Goal: Task Accomplishment & Management: Manage account settings

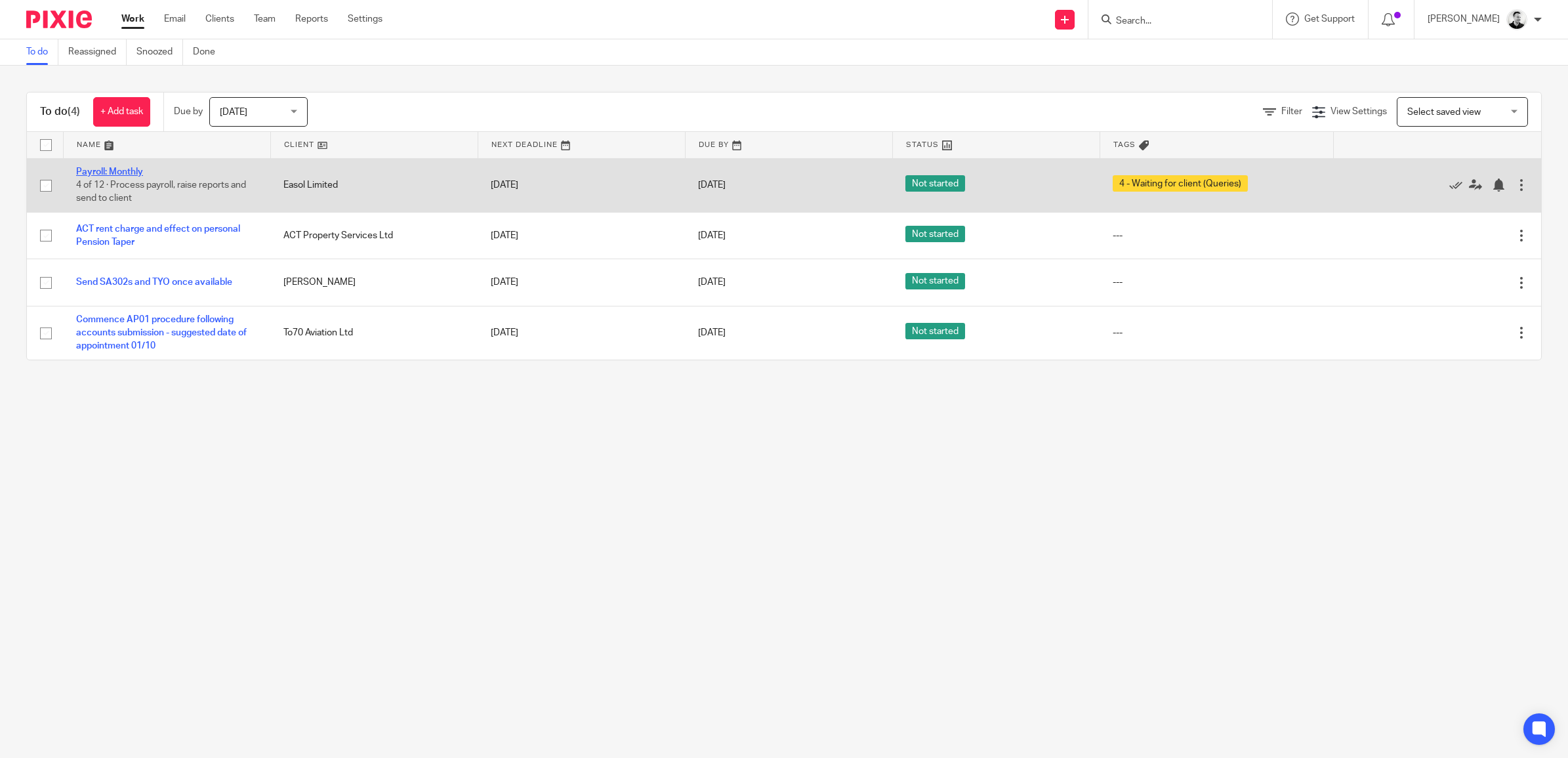
click at [125, 169] on link "Payroll: Monthly" at bounding box center [110, 172] width 67 height 9
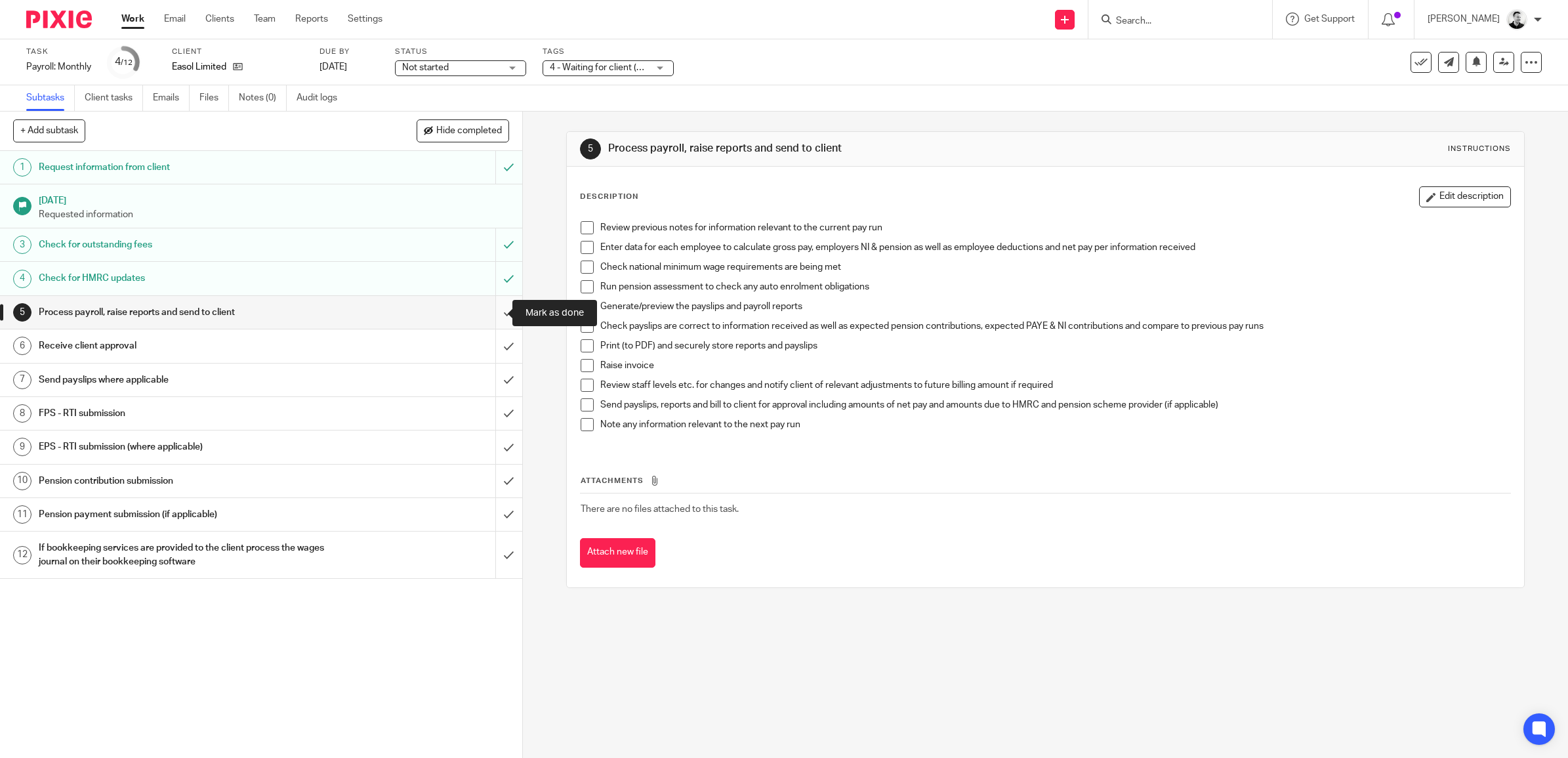
click at [494, 312] on input "submit" at bounding box center [261, 312] width 522 height 33
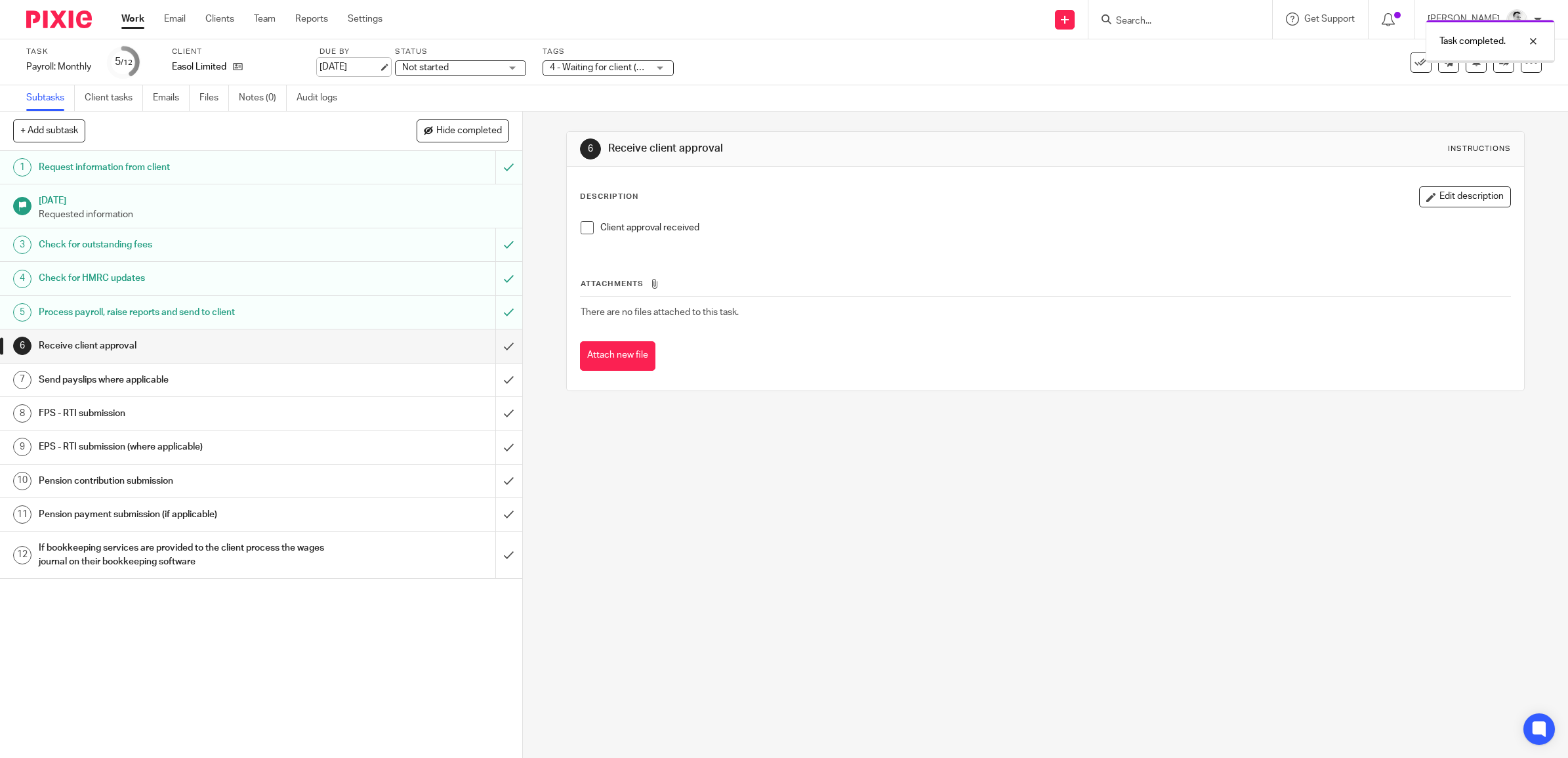
click at [353, 70] on link "[DATE]" at bounding box center [348, 66] width 59 height 14
click at [612, 69] on span "4 - Waiting for client (Queries)" at bounding box center [611, 67] width 122 height 9
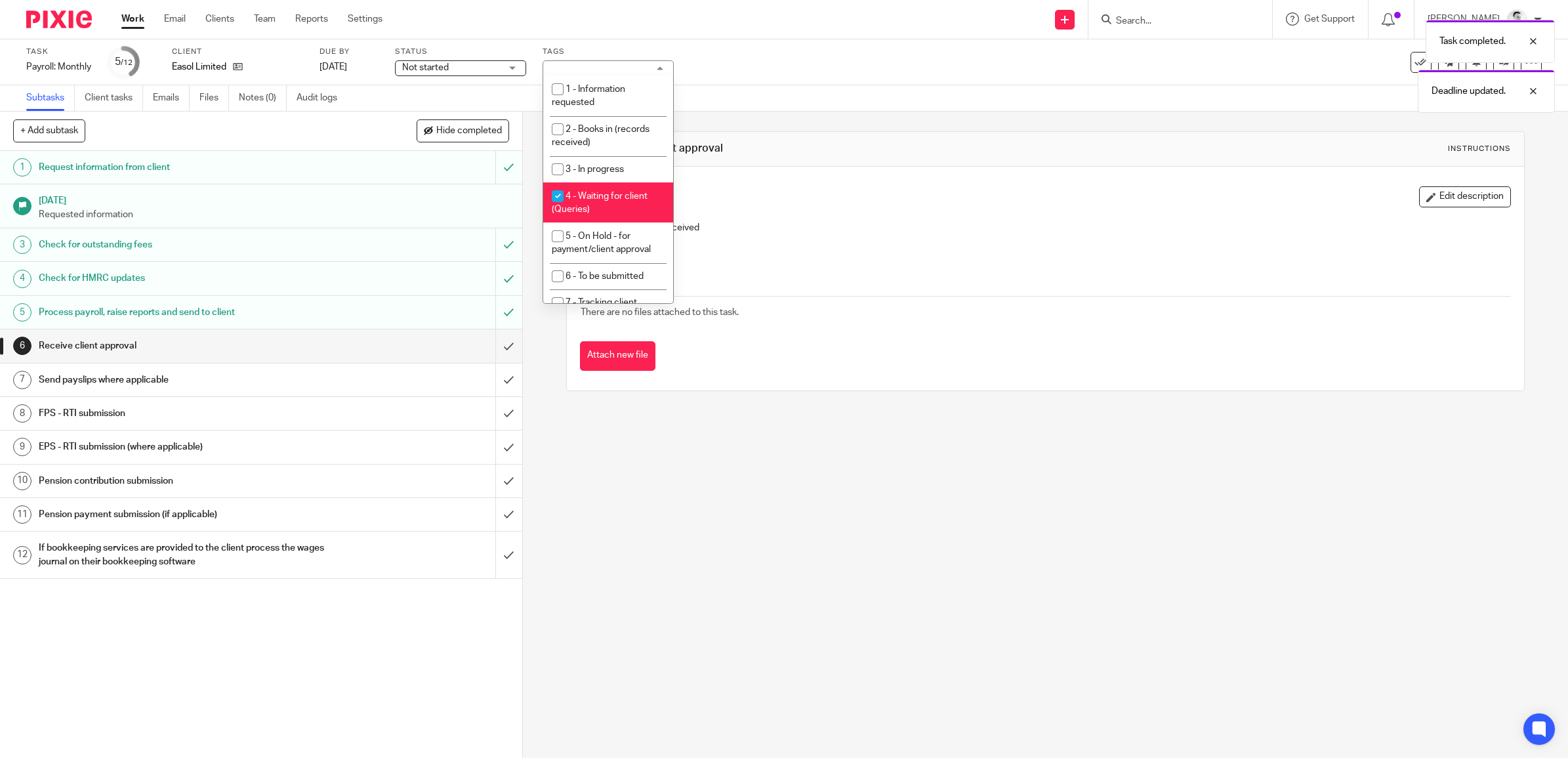
click at [601, 195] on span "4 - Waiting for client (Queries)" at bounding box center [599, 203] width 95 height 23
checkbox input "false"
click at [601, 232] on span "5 - On Hold - for payment/client approval" at bounding box center [601, 243] width 99 height 23
checkbox input "true"
click at [754, 107] on div "Subtasks Client tasks Emails Files Notes (0) Audit logs" at bounding box center [784, 98] width 1568 height 26
